Goal: Task Accomplishment & Management: Manage account settings

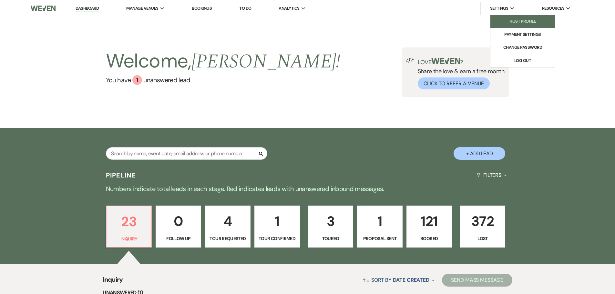
click at [510, 22] on li "Host Profile" at bounding box center [522, 21] width 58 height 6
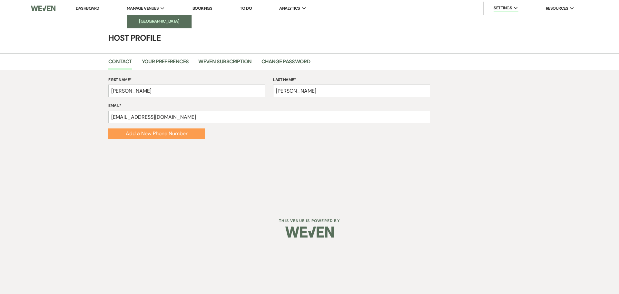
click at [156, 17] on link "[GEOGRAPHIC_DATA]" at bounding box center [159, 21] width 65 height 13
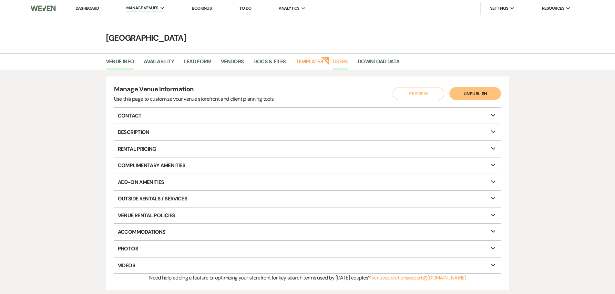
click at [342, 63] on link "Users" at bounding box center [340, 63] width 15 height 12
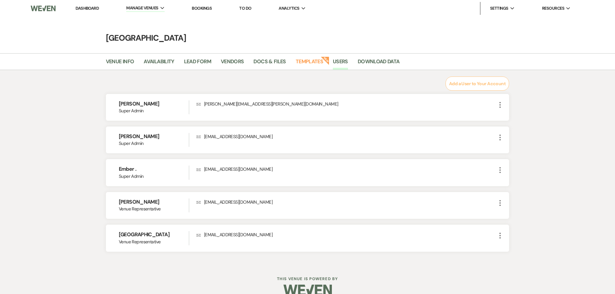
click at [89, 7] on link "Dashboard" at bounding box center [86, 7] width 23 height 5
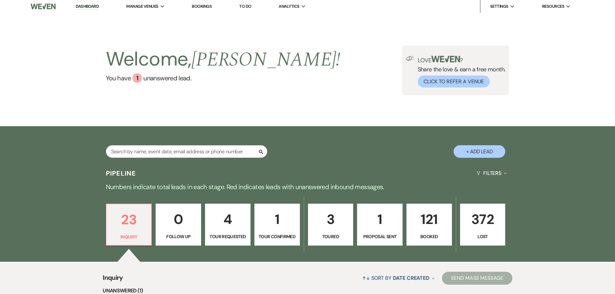
scroll to position [97, 0]
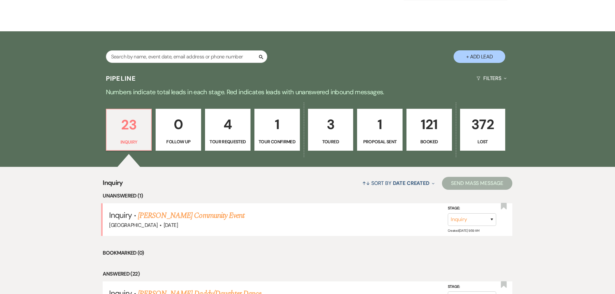
click at [433, 129] on p "121" at bounding box center [428, 125] width 37 height 22
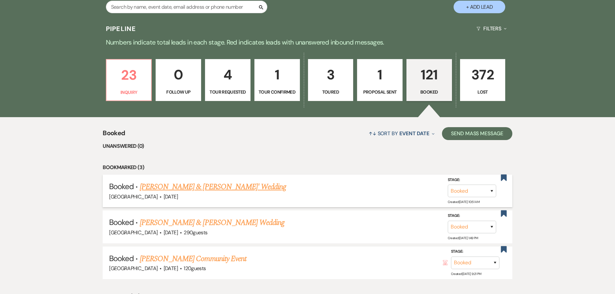
scroll to position [32, 0]
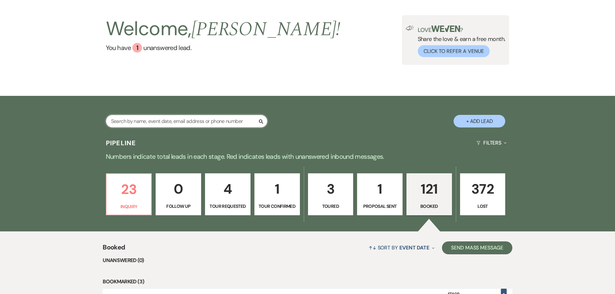
click at [184, 120] on input "text" at bounding box center [186, 121] width 161 height 13
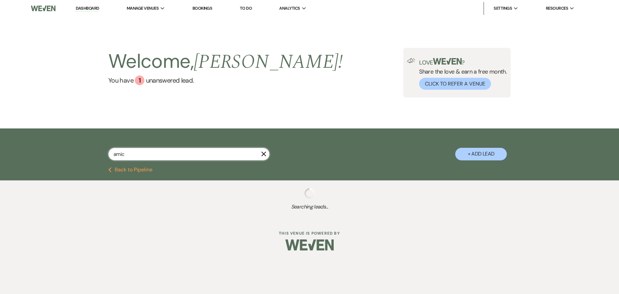
type input "amick"
select select "2"
select select "8"
select select "2"
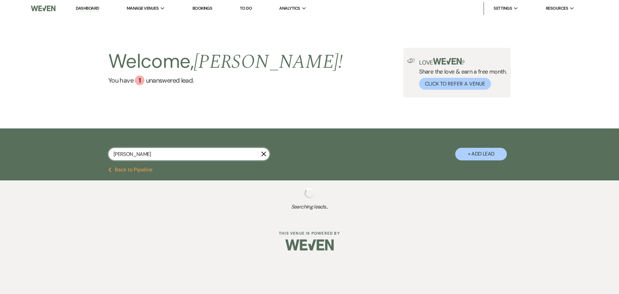
select select "8"
select select "5"
select select "8"
select select "5"
select select "8"
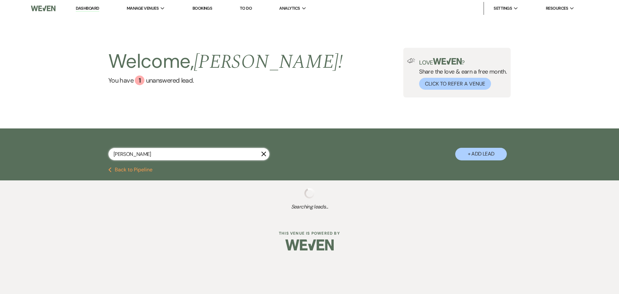
select select "8"
select select "5"
select select "8"
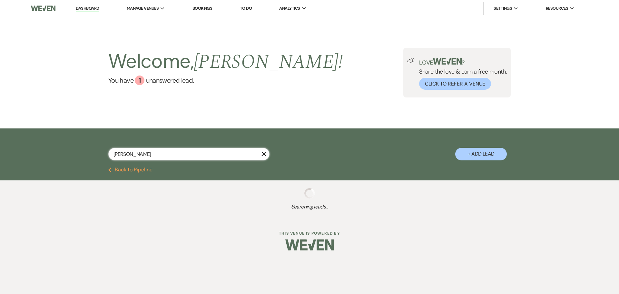
select select "5"
select select "8"
select select "5"
select select "8"
select select "3"
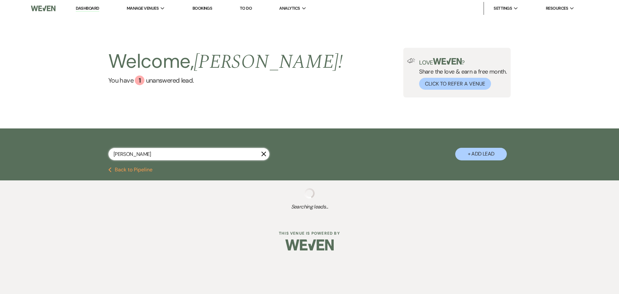
select select "8"
select select "5"
select select "8"
select select "5"
select select "8"
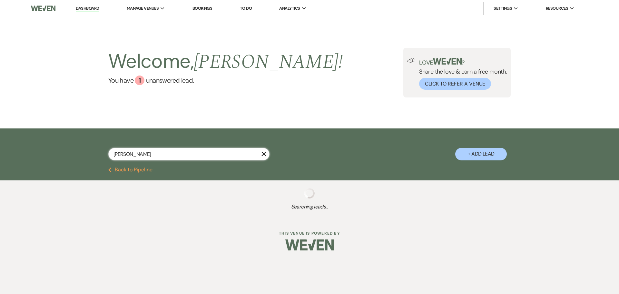
select select "5"
select select "8"
select select "5"
select select "8"
select select "5"
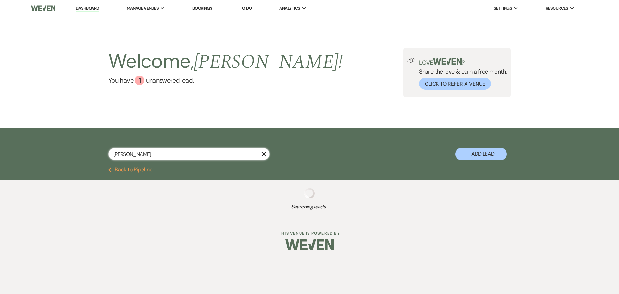
select select "8"
select select "4"
select select "8"
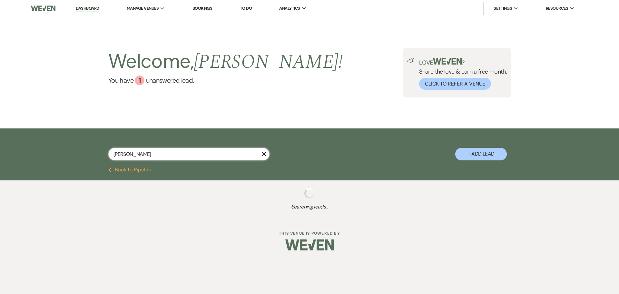
select select "8"
select select "5"
select select "8"
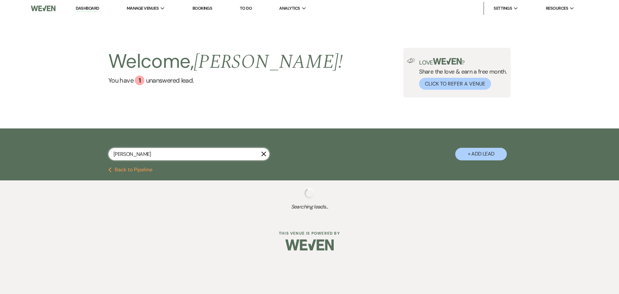
select select "5"
select select "8"
select select "10"
select select "8"
select select "5"
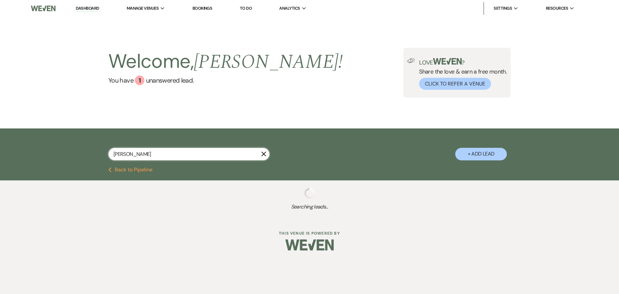
select select "8"
select select "6"
select select "8"
select select "3"
select select "8"
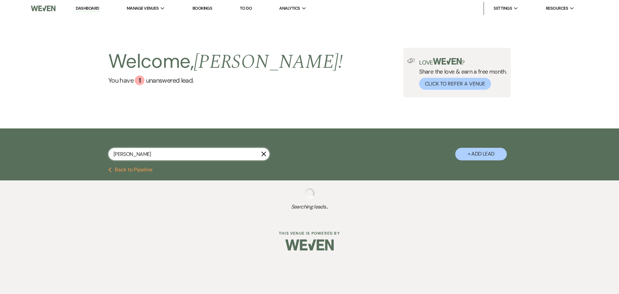
select select "5"
select select "8"
select select "5"
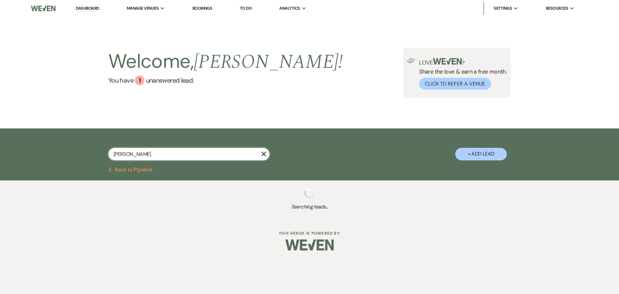
select select "8"
select select "5"
select select "8"
select select "5"
select select "8"
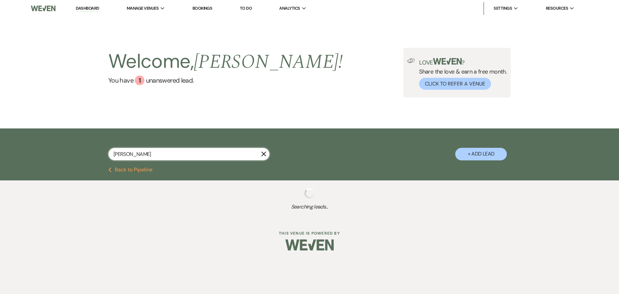
select select "5"
select select "8"
select select "5"
select select "8"
select select "5"
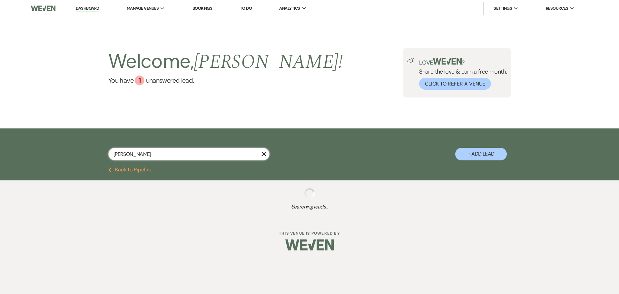
select select "8"
select select "6"
select select "8"
select select "11"
select select "8"
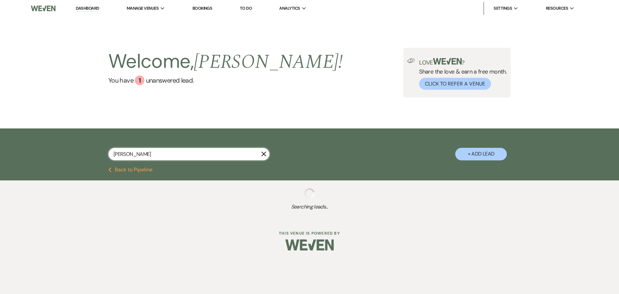
select select "5"
select select "8"
select select "5"
select select "8"
select select "5"
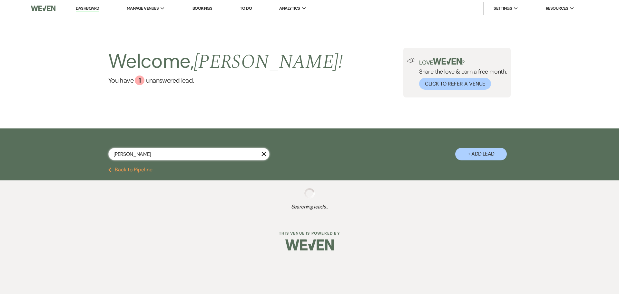
select select "8"
select select "5"
select select "8"
select select "5"
select select "8"
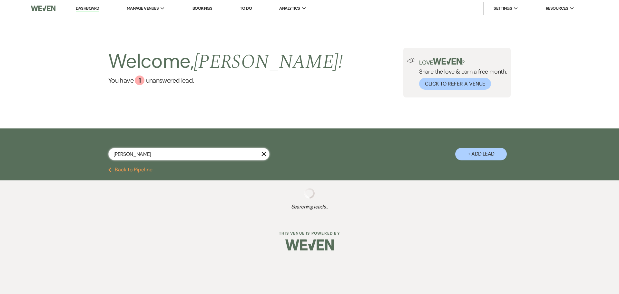
select select "5"
select select "8"
select select "5"
select select "8"
select select "5"
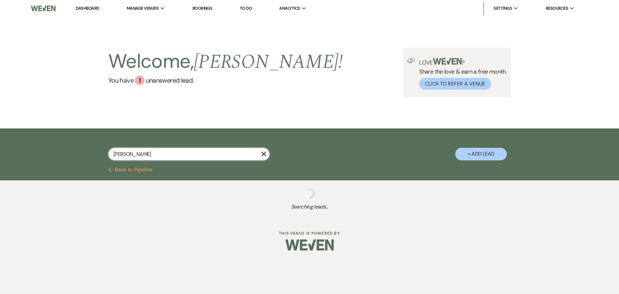
select select "8"
select select "5"
select select "8"
select select "2"
select select "8"
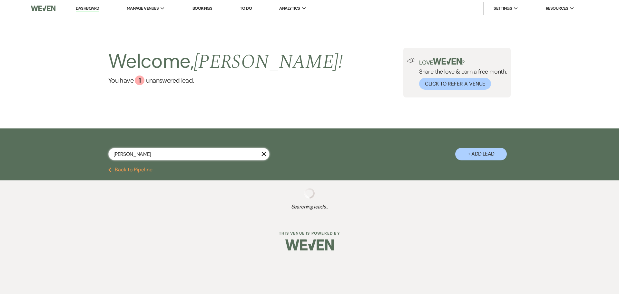
select select "2"
select select "8"
select select "6"
select select "8"
select select "5"
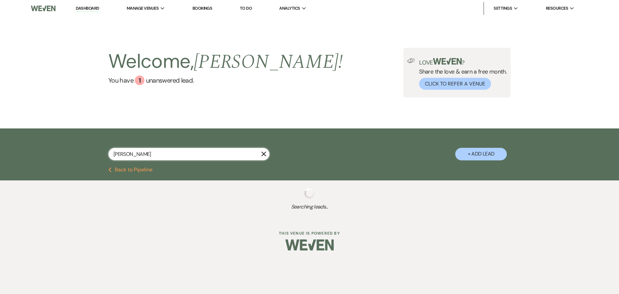
select select "8"
select select "5"
select select "8"
select select "5"
select select "8"
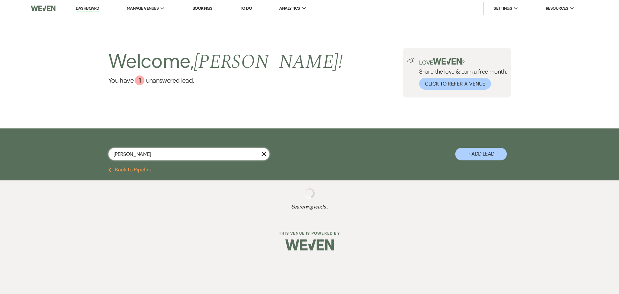
select select "5"
select select "8"
select select "5"
select select "8"
select select "11"
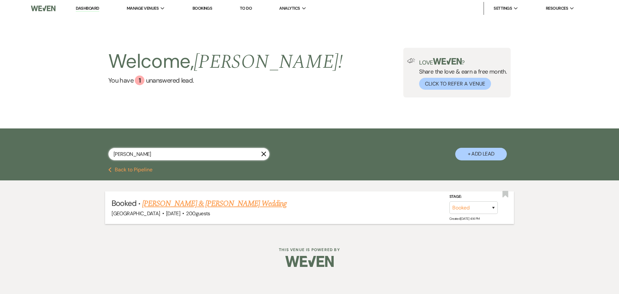
type input "amick"
click at [220, 207] on link "Matthew Hystad & Nicole Amick's Wedding" at bounding box center [214, 204] width 145 height 12
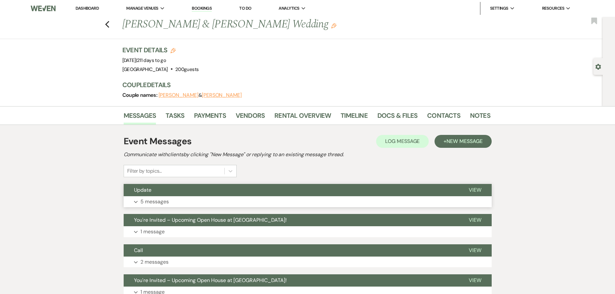
click at [176, 200] on button "Expand 5 messages" at bounding box center [308, 201] width 368 height 11
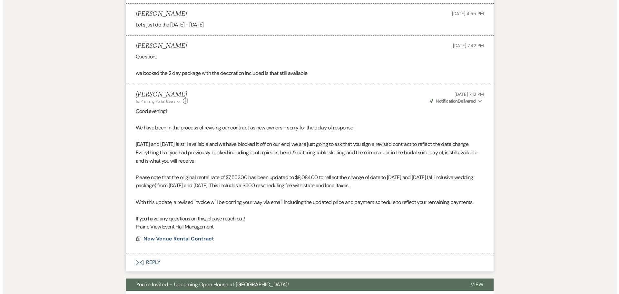
scroll to position [467, 0]
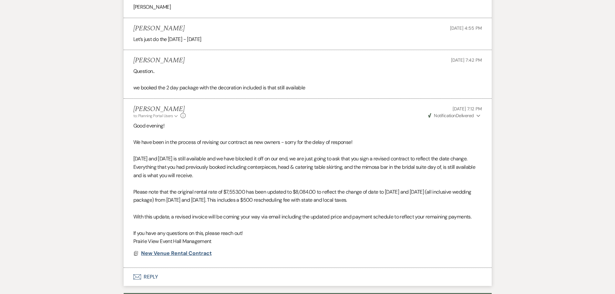
click at [179, 254] on span "New Venue Rental Contract" at bounding box center [176, 253] width 71 height 7
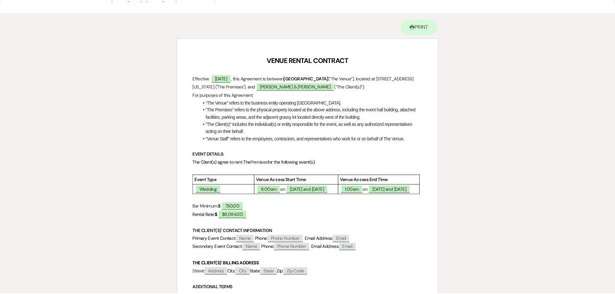
scroll to position [0, 0]
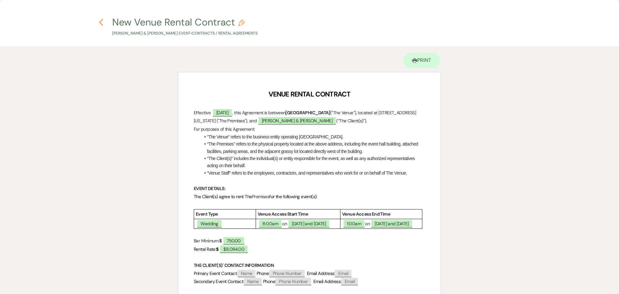
click at [100, 22] on use "button" at bounding box center [101, 22] width 4 height 7
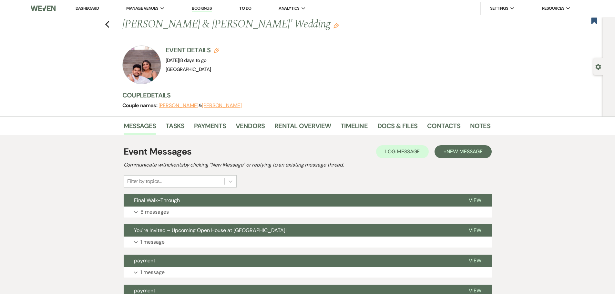
click at [219, 48] on button "Edit" at bounding box center [216, 50] width 5 height 6
select select "677"
select select "eventDateAnd"
select select "false"
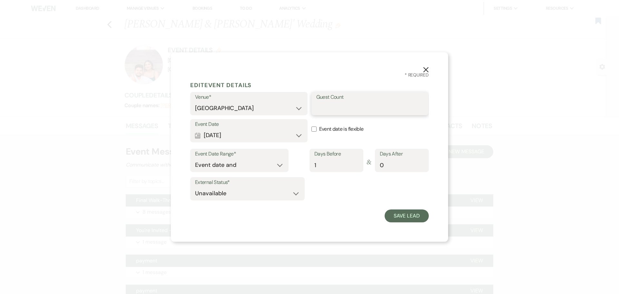
click at [350, 108] on input "Guest Count" at bounding box center [370, 108] width 108 height 13
type input "220"
click at [409, 216] on button "Save Lead" at bounding box center [407, 215] width 44 height 13
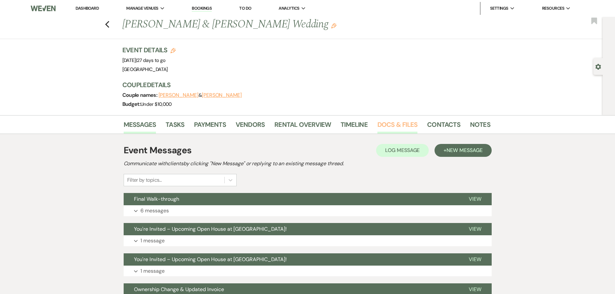
click at [382, 125] on link "Docs & Files" at bounding box center [397, 126] width 40 height 14
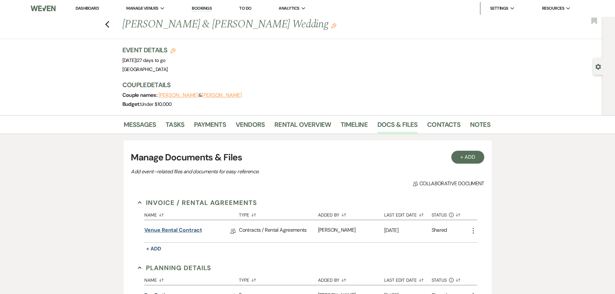
click at [179, 230] on link "Venue Rental Contract" at bounding box center [172, 231] width 57 height 10
